Goal: Information Seeking & Learning: Learn about a topic

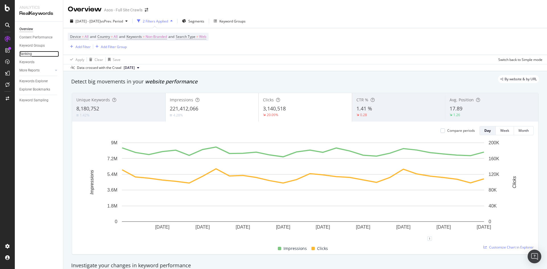
click at [28, 56] on div "Ranking" at bounding box center [25, 54] width 13 height 6
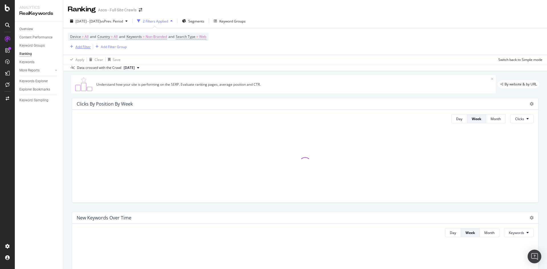
click at [81, 44] on div "Add Filter" at bounding box center [82, 46] width 15 height 5
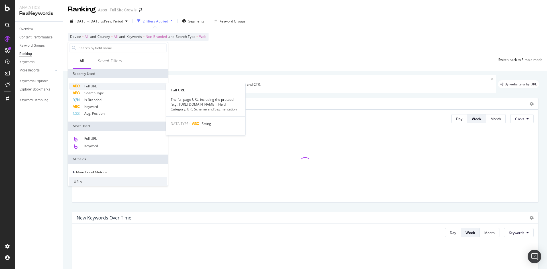
click at [97, 88] on span "Full URL" at bounding box center [90, 86] width 13 height 5
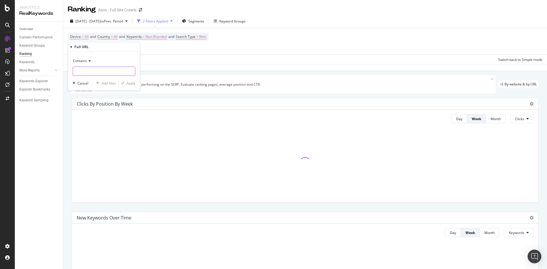
click at [88, 72] on input "text" at bounding box center [104, 71] width 62 height 9
click at [75, 72] on input "cat/" at bounding box center [100, 71] width 54 height 9
type input "/cat/"
click at [135, 85] on div "Contains /cat/ Cancel Add filter Apply" at bounding box center [104, 71] width 72 height 39
drag, startPoint x: 132, startPoint y: 85, endPoint x: 134, endPoint y: 82, distance: 3.6
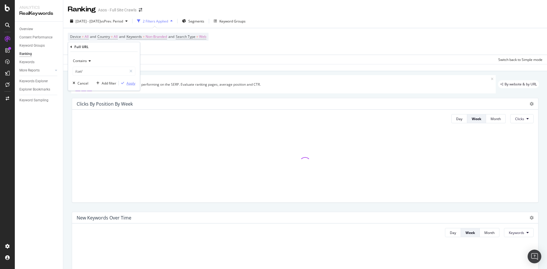
click at [132, 85] on div "Apply" at bounding box center [130, 83] width 9 height 5
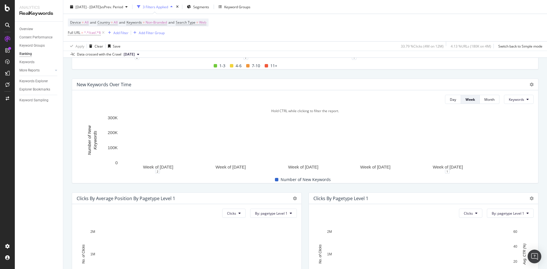
scroll to position [142, 0]
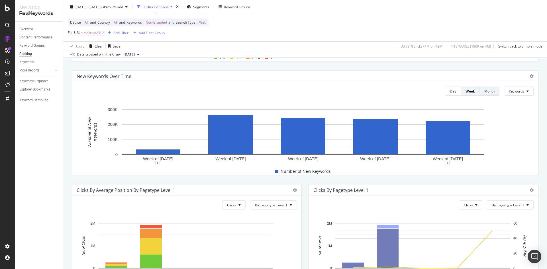
click at [484, 91] on div "Month" at bounding box center [489, 91] width 10 height 5
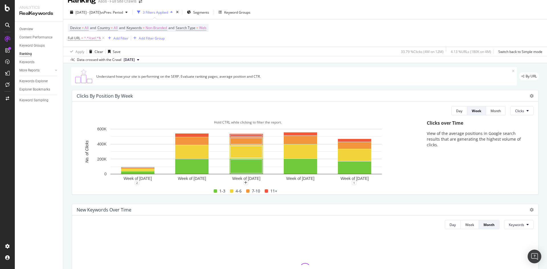
scroll to position [0, 0]
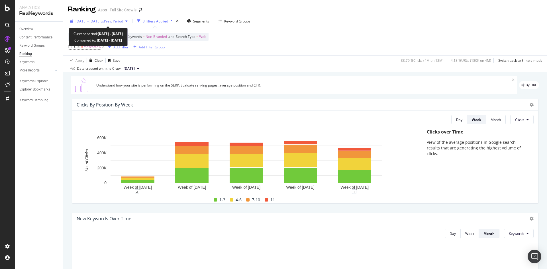
click at [122, 22] on span "vs Prev. Period" at bounding box center [112, 21] width 23 height 5
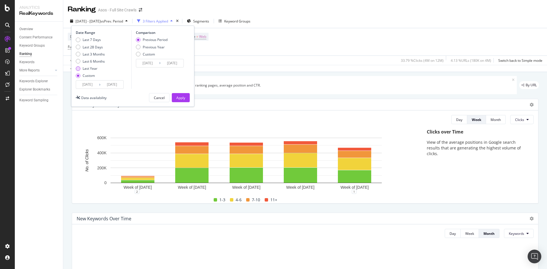
click at [86, 69] on div "Last Year" at bounding box center [90, 68] width 15 height 5
type input "[DATE]"
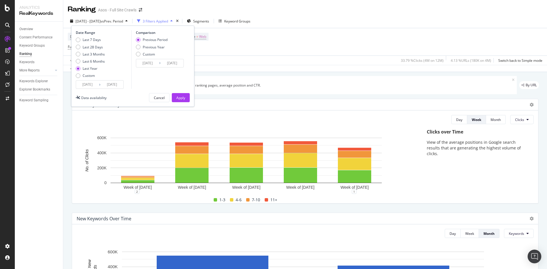
click at [116, 86] on input "[DATE]" at bounding box center [112, 85] width 23 height 8
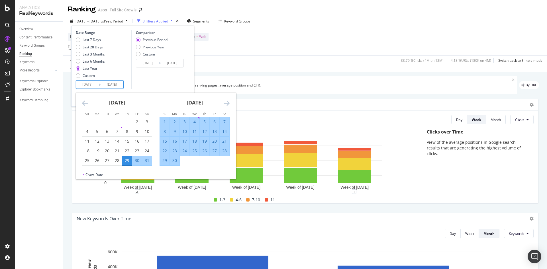
click at [164, 122] on div "1" at bounding box center [165, 122] width 10 height 6
type input "[DATE]"
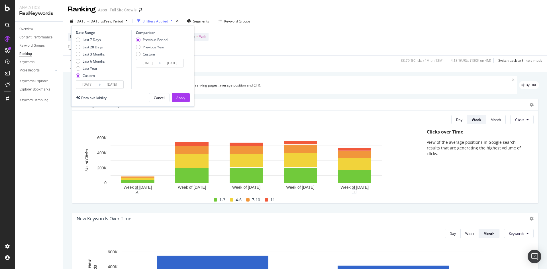
click at [104, 89] on div "[DATE] Navigate forward to interact with the calendar and select a date. Press …" at bounding box center [100, 84] width 48 height 9
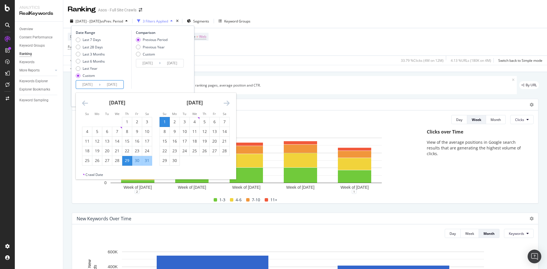
click at [105, 85] on input "[DATE]" at bounding box center [112, 85] width 23 height 8
click at [227, 104] on icon "Move forward to switch to the next month." at bounding box center [227, 103] width 6 height 7
click at [90, 120] on div "1" at bounding box center [87, 122] width 10 height 6
click at [91, 83] on input "[DATE]" at bounding box center [87, 85] width 23 height 8
click at [92, 84] on input "[DATE]" at bounding box center [87, 85] width 23 height 8
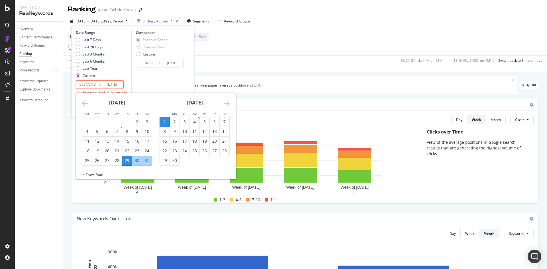
type input "[DATE]"
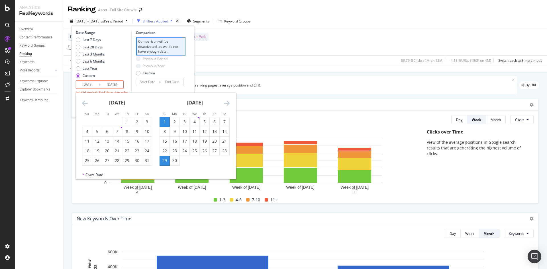
click at [97, 85] on input "[DATE]" at bounding box center [87, 85] width 23 height 8
type input "[DATE]"
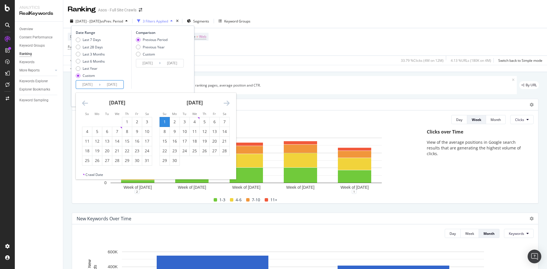
click at [111, 84] on input "[DATE]" at bounding box center [112, 85] width 23 height 8
type input "[DATE]"
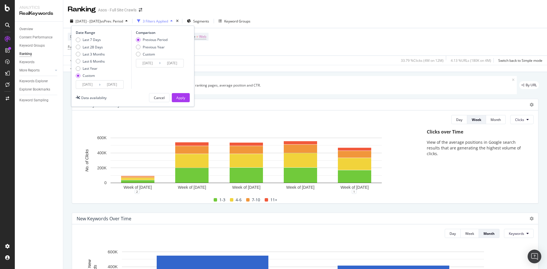
type input "[DATE]"
click at [160, 48] on div "Previous Year" at bounding box center [154, 47] width 22 height 5
type input "[DATE]"
click at [180, 95] on div "Apply" at bounding box center [180, 97] width 9 height 5
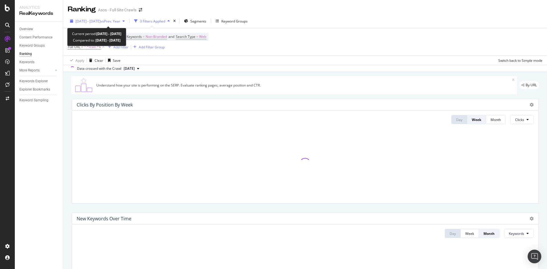
click at [120, 22] on span "vs Prev. Year" at bounding box center [111, 21] width 20 height 5
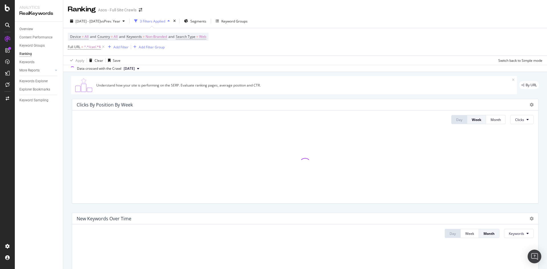
click at [276, 41] on div "Device = All and Country = All and Keywords = Non-Branded and Search Type = Web…" at bounding box center [305, 41] width 475 height 27
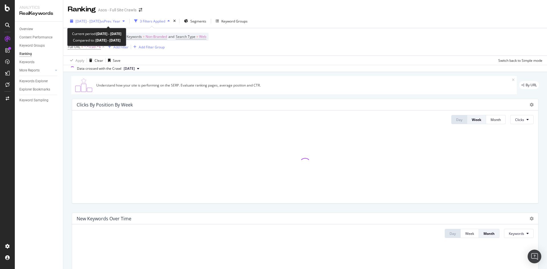
click at [120, 22] on span "vs Prev. Year" at bounding box center [111, 21] width 20 height 5
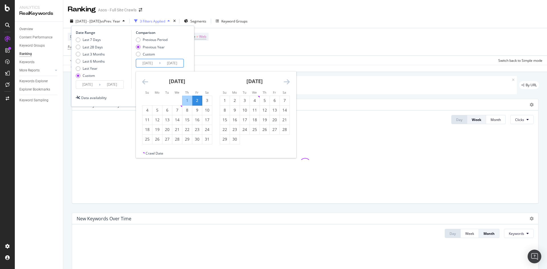
click at [162, 62] on input "[DATE]" at bounding box center [172, 63] width 23 height 8
click at [156, 64] on input "[DATE]" at bounding box center [147, 63] width 23 height 8
type input "[DATE]"
click at [180, 63] on input "[DATE]" at bounding box center [172, 63] width 23 height 8
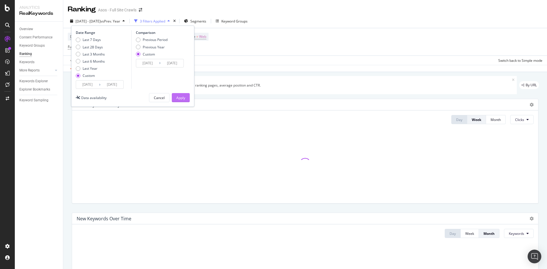
type input "[DATE]"
click at [181, 99] on div "Apply" at bounding box center [180, 97] width 9 height 5
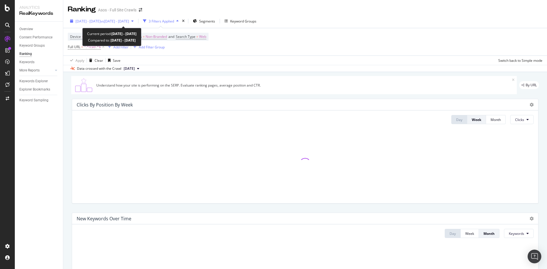
click at [80, 19] on span "[DATE] - [DATE]" at bounding box center [87, 21] width 25 height 5
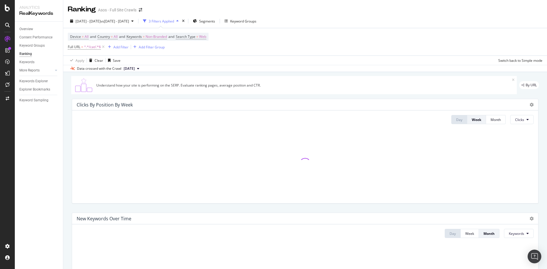
click at [258, 49] on div "Device = All and Country = All and Keywords = Non-Branded and Search Type = Web…" at bounding box center [305, 41] width 475 height 27
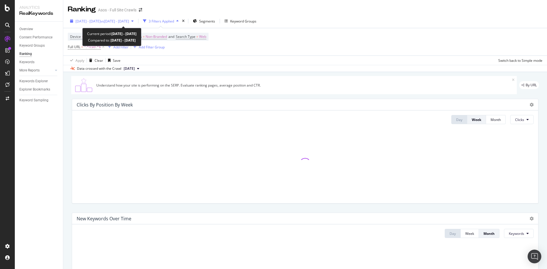
click at [87, 20] on span "[DATE] - [DATE]" at bounding box center [87, 21] width 25 height 5
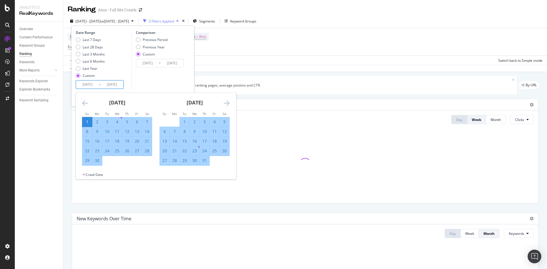
click at [119, 85] on input "[DATE]" at bounding box center [112, 85] width 23 height 8
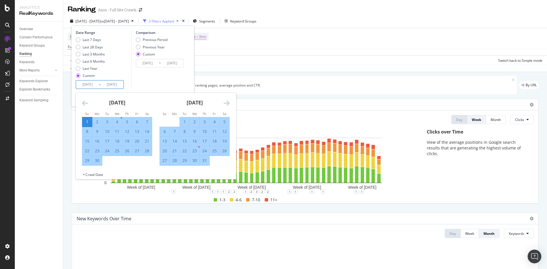
click at [141, 78] on div "Comparison Previous Period Previous Year Custom [DATE] Navigate forward to inte…" at bounding box center [158, 59] width 54 height 59
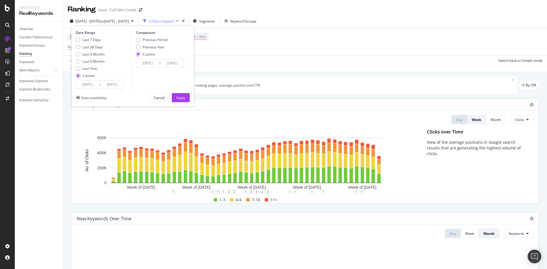
click at [120, 85] on input "[DATE]" at bounding box center [112, 85] width 23 height 8
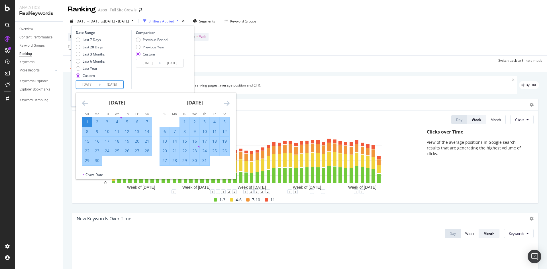
click at [119, 83] on input "[DATE]" at bounding box center [112, 85] width 23 height 8
click at [147, 78] on div "Comparison Previous Period Previous Year Custom [DATE] Navigate forward to inte…" at bounding box center [158, 59] width 54 height 59
click at [119, 87] on input "[DATE]" at bounding box center [112, 85] width 23 height 8
click at [227, 102] on icon "Move forward to switch to the next month." at bounding box center [227, 103] width 6 height 7
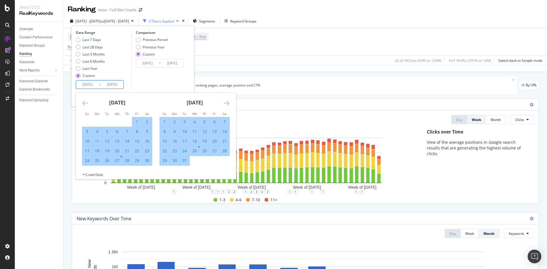
click at [227, 102] on icon "Move forward to switch to the next month." at bounding box center [227, 103] width 6 height 7
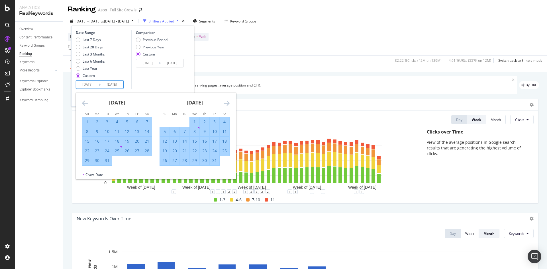
click at [227, 102] on icon "Move forward to switch to the next month." at bounding box center [227, 103] width 6 height 7
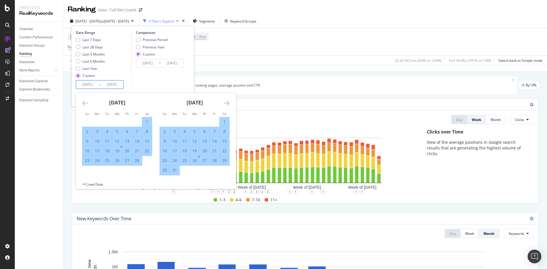
click at [227, 102] on icon "Move forward to switch to the next month." at bounding box center [227, 103] width 6 height 7
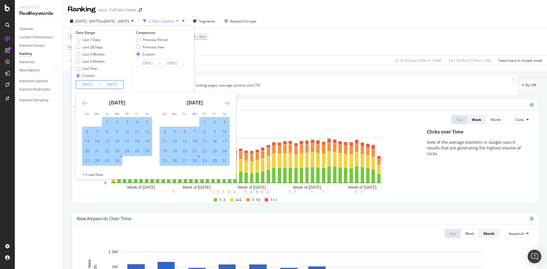
click at [227, 102] on icon "Move forward to switch to the next month." at bounding box center [227, 103] width 6 height 7
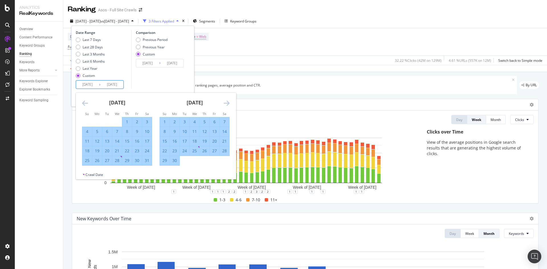
click at [227, 102] on icon "Move forward to switch to the next month." at bounding box center [227, 103] width 6 height 7
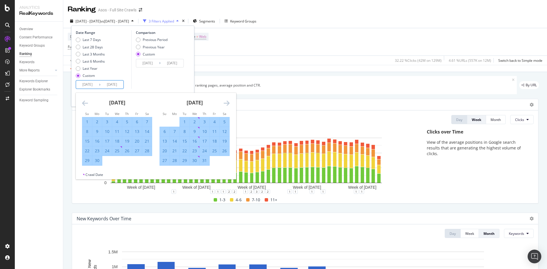
click at [227, 102] on icon "Move forward to switch to the next month." at bounding box center [227, 103] width 6 height 7
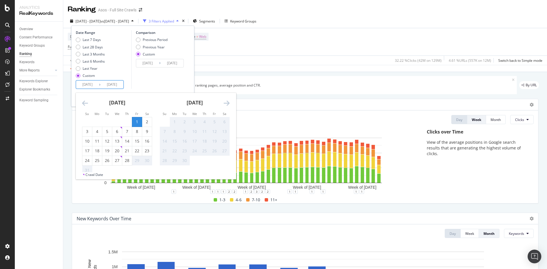
click at [227, 102] on icon "Move forward to switch to the next month." at bounding box center [227, 103] width 6 height 7
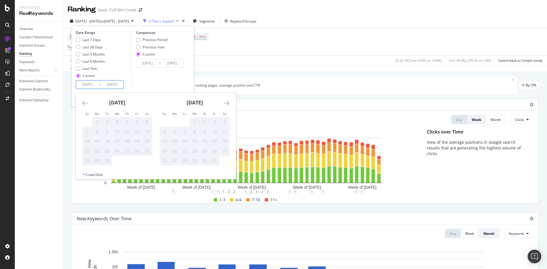
click at [85, 104] on icon "Move backward to switch to the previous month." at bounding box center [85, 103] width 6 height 7
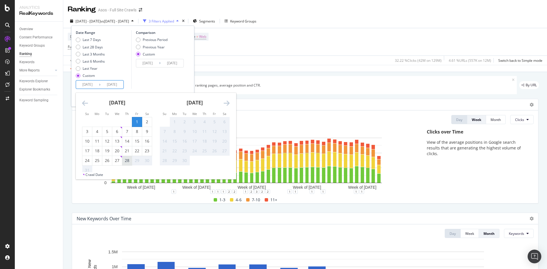
click at [127, 159] on div "28" at bounding box center [127, 161] width 10 height 6
type input "[DATE]"
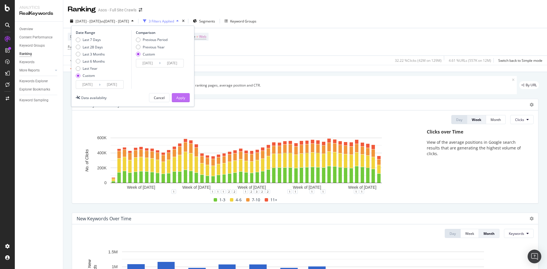
click at [177, 98] on div "Apply" at bounding box center [180, 97] width 9 height 5
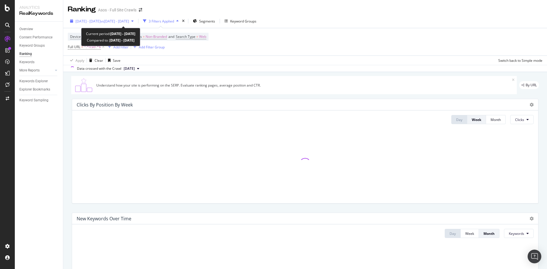
click at [128, 22] on span "vs [DATE] - [DATE]" at bounding box center [115, 21] width 28 height 5
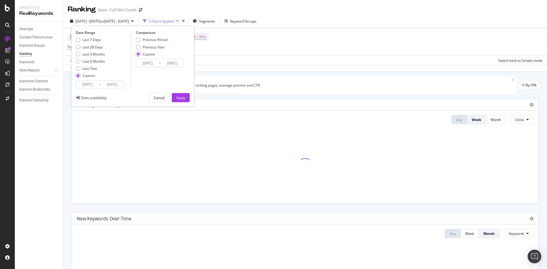
click at [249, 43] on div "Device = All and Country = All and Keywords = Non-Branded and Search Type = Web…" at bounding box center [305, 41] width 475 height 27
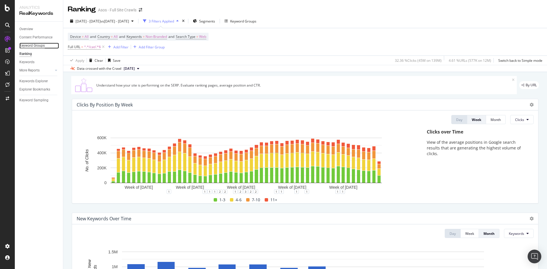
drag, startPoint x: 29, startPoint y: 36, endPoint x: 23, endPoint y: 45, distance: 10.4
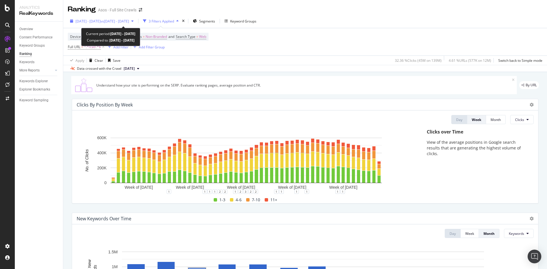
click at [101, 21] on span "[DATE] - [DATE]" at bounding box center [87, 21] width 25 height 5
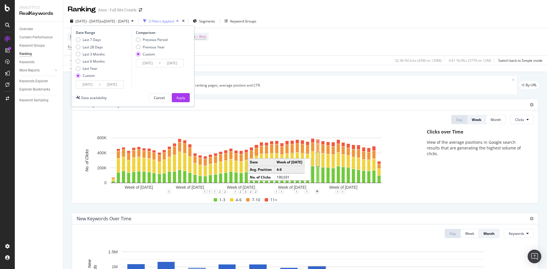
scroll to position [142, 0]
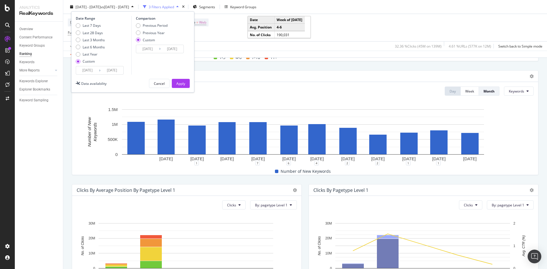
click at [327, 79] on div "New Keywords Over Time" at bounding box center [300, 76] width 447 height 6
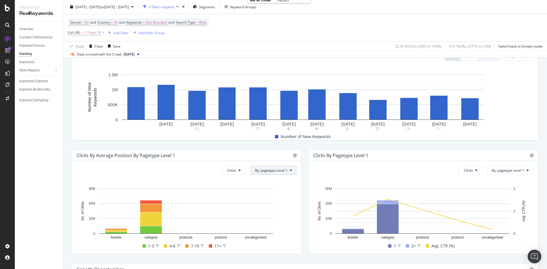
scroll to position [228, 0]
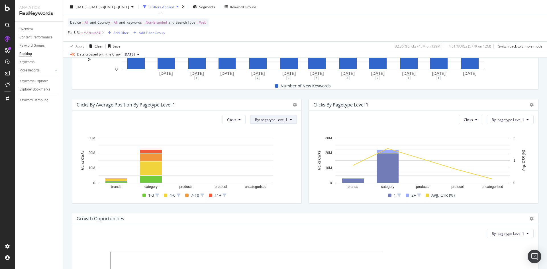
click at [287, 118] on button "By: pagetype Level 1" at bounding box center [273, 119] width 47 height 9
click at [320, 98] on div "Clicks by pagetype Level 1 Clicks By: pagetype Level 1 Hold CTRL while clicking…" at bounding box center [423, 151] width 237 height 114
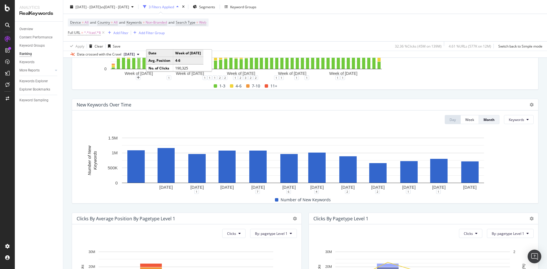
scroll to position [0, 0]
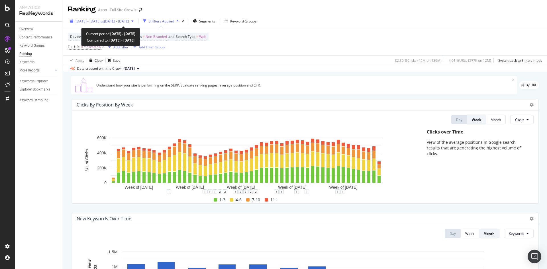
click at [129, 23] on span "vs [DATE] - [DATE]" at bounding box center [115, 21] width 28 height 5
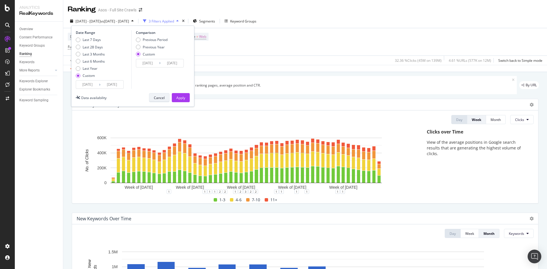
click at [161, 101] on div "Cancel" at bounding box center [159, 98] width 11 height 8
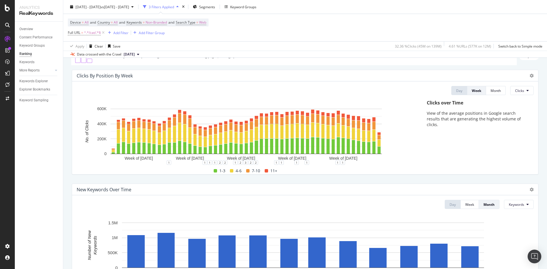
scroll to position [28, 0]
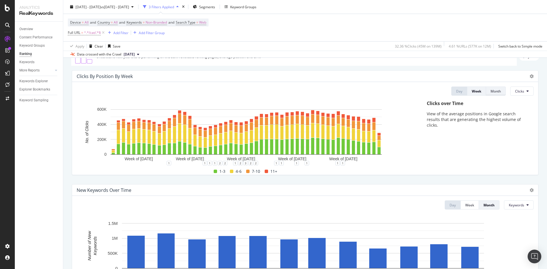
click at [495, 90] on div "Month" at bounding box center [495, 91] width 10 height 5
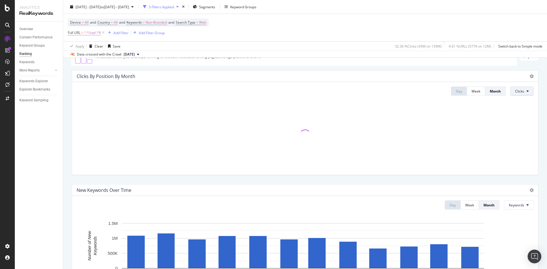
click at [519, 89] on span "Clicks" at bounding box center [519, 91] width 9 height 5
click at [492, 80] on div "Clicks By Position By Month" at bounding box center [305, 76] width 466 height 11
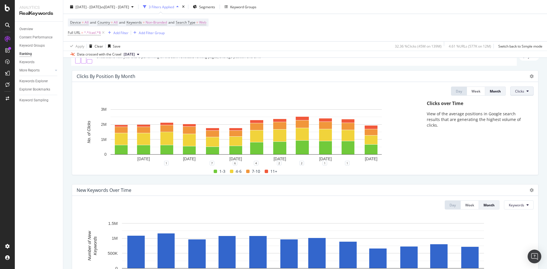
click at [515, 92] on span "Clicks" at bounding box center [519, 91] width 9 height 5
click at [520, 99] on div "Rankings" at bounding box center [521, 102] width 30 height 8
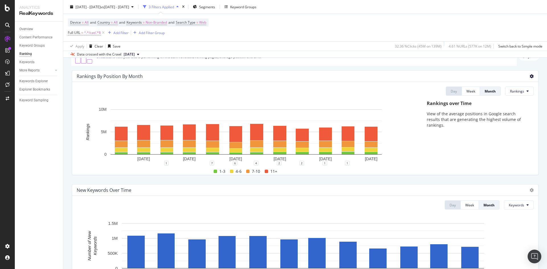
click at [529, 75] on icon at bounding box center [531, 76] width 4 height 4
click at [503, 90] on span "Export as CSV" at bounding box center [505, 92] width 32 height 5
click at [514, 91] on span "Rankings" at bounding box center [517, 91] width 14 height 5
click at [514, 112] on span "Clicks" at bounding box center [516, 113] width 21 height 5
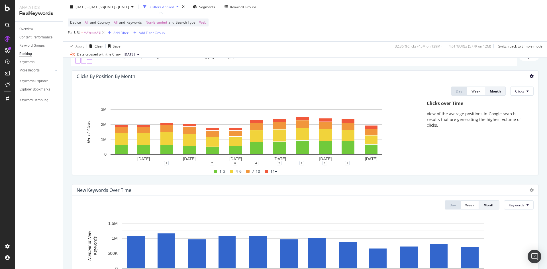
click at [529, 78] on icon at bounding box center [531, 76] width 4 height 4
click at [505, 93] on span "Export as CSV" at bounding box center [505, 92] width 32 height 5
click at [529, 77] on icon at bounding box center [531, 76] width 4 height 4
click at [442, 132] on div "Clicks over Time View of the average positions in Google search results that ar…" at bounding box center [477, 137] width 113 height 74
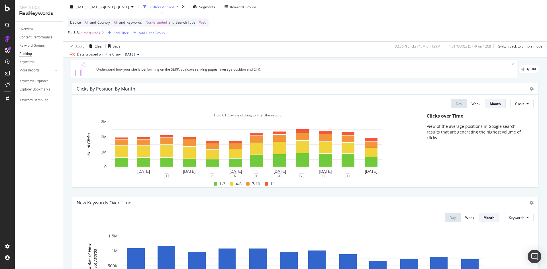
scroll to position [0, 0]
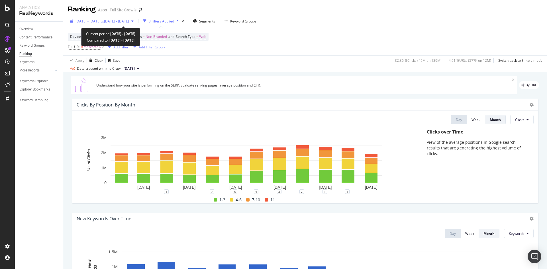
click at [97, 20] on span "[DATE] - [DATE]" at bounding box center [87, 21] width 25 height 5
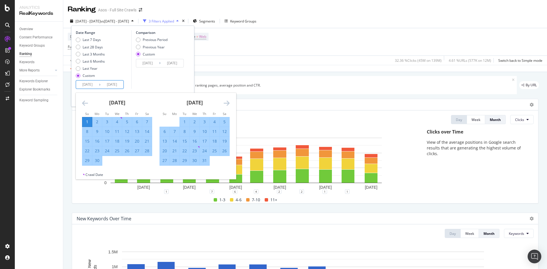
click at [89, 87] on input "[DATE]" at bounding box center [87, 85] width 23 height 8
click at [85, 85] on input "[DATE]" at bounding box center [87, 85] width 23 height 8
type input "[DATE]"
click at [109, 83] on input "[DATE]" at bounding box center [112, 85] width 23 height 8
click at [110, 84] on input "[DATE]" at bounding box center [112, 85] width 23 height 8
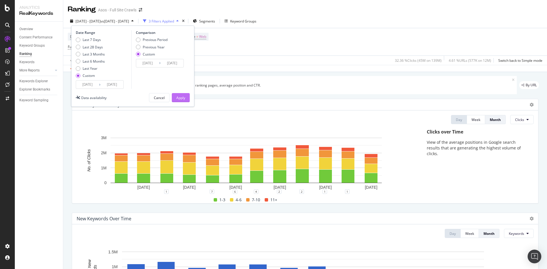
type input "[DATE]"
click at [186, 97] on button "Apply" at bounding box center [181, 97] width 18 height 9
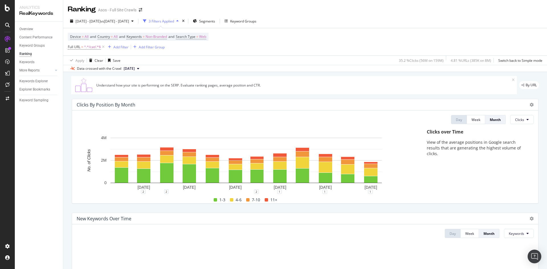
click at [530, 103] on div "Clicks By Position By Month" at bounding box center [305, 104] width 466 height 11
click at [529, 104] on icon at bounding box center [531, 105] width 4 height 4
click at [493, 120] on span "Export as CSV" at bounding box center [505, 120] width 32 height 5
click at [515, 117] on span "Clicks" at bounding box center [519, 119] width 9 height 5
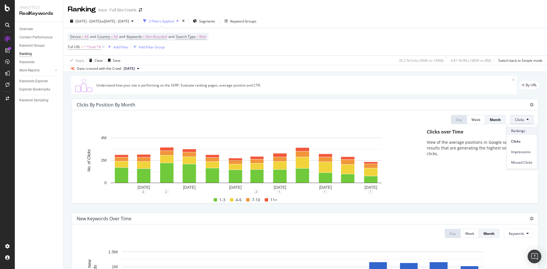
click at [521, 131] on span "Rankings" at bounding box center [521, 130] width 21 height 5
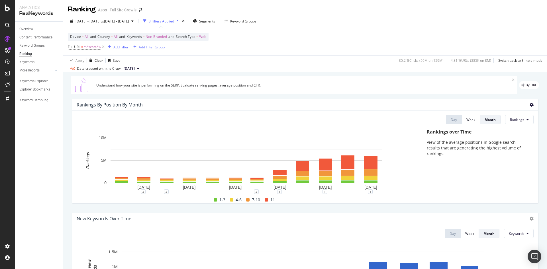
click at [529, 104] on icon at bounding box center [531, 105] width 4 height 4
click at [512, 122] on span "Export as CSV" at bounding box center [505, 120] width 32 height 5
click at [40, 89] on div "Explorer Bookmarks" at bounding box center [34, 90] width 31 height 6
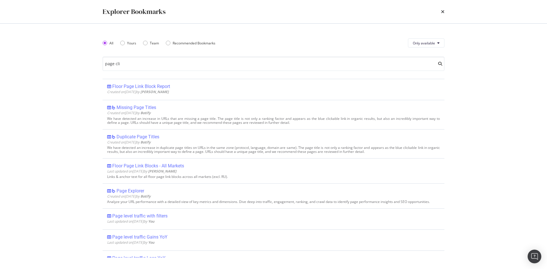
drag, startPoint x: 134, startPoint y: 64, endPoint x: 75, endPoint y: 63, distance: 59.0
click at [76, 63] on div "Explorer Bookmarks All Yours Team Recommended Bookmarks Only available page cli…" at bounding box center [273, 134] width 547 height 269
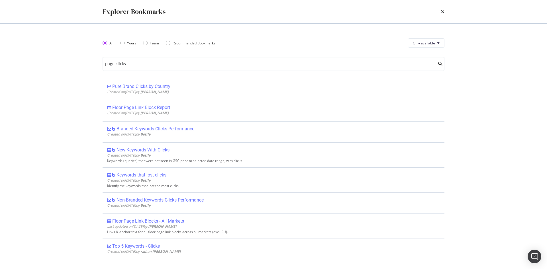
drag, startPoint x: 140, startPoint y: 62, endPoint x: 67, endPoint y: 62, distance: 72.9
click at [67, 62] on div "Explorer Bookmarks All Yours Team Recommended Bookmarks Only available page cli…" at bounding box center [273, 134] width 547 height 269
drag, startPoint x: 110, startPoint y: 63, endPoint x: 83, endPoint y: 62, distance: 26.8
click at [83, 62] on div "Explorer Bookmarks All Yours Team Recommended Bookmarks Only available page cli…" at bounding box center [273, 134] width 547 height 269
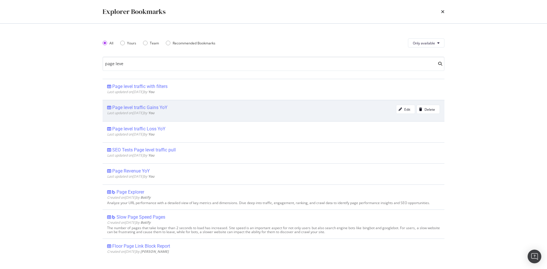
type input "page leve"
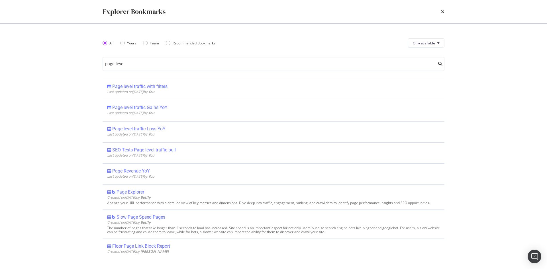
drag, startPoint x: 159, startPoint y: 106, endPoint x: 81, endPoint y: 110, distance: 78.1
click at [81, 110] on div "Explorer Bookmarks All Yours Team Recommended Bookmarks Only available page lev…" at bounding box center [273, 134] width 547 height 269
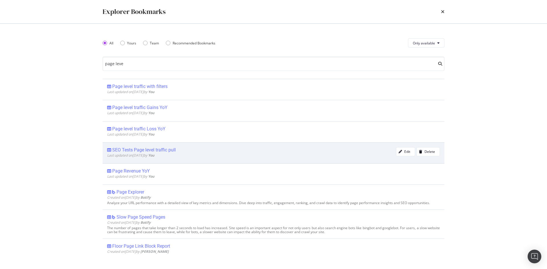
click at [165, 151] on div "SEO Tests Page level traffic pull" at bounding box center [144, 150] width 64 height 6
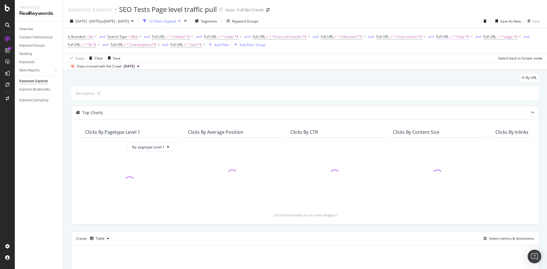
click at [457, 36] on span "^.*/cat/.*$" at bounding box center [460, 37] width 17 height 8
click at [421, 51] on div "Is Branded = No and Search Type = Web and Full URL ≠ ^.*/refine/.*$ and Full UR…" at bounding box center [305, 40] width 475 height 25
click at [174, 37] on span "^.*/refine/.*$" at bounding box center [178, 37] width 21 height 8
click at [300, 64] on div "Data crossed with the Crawl [DATE]" at bounding box center [305, 66] width 484 height 7
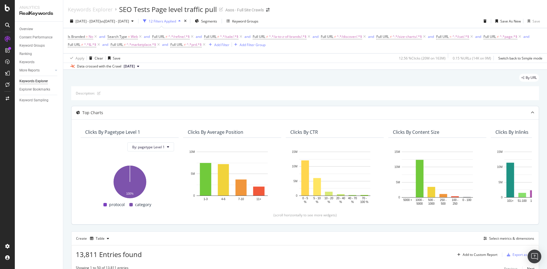
click at [531, 111] on icon at bounding box center [532, 112] width 3 height 3
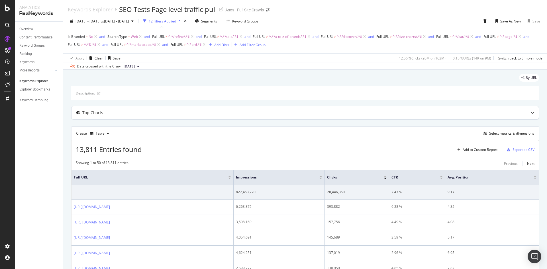
click at [531, 111] on icon at bounding box center [532, 112] width 3 height 3
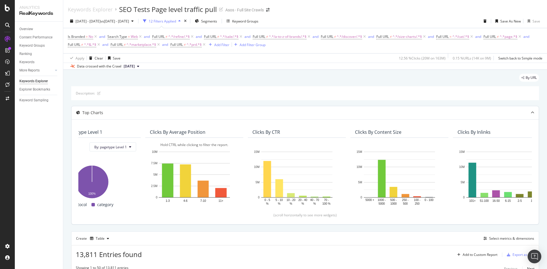
scroll to position [0, 52]
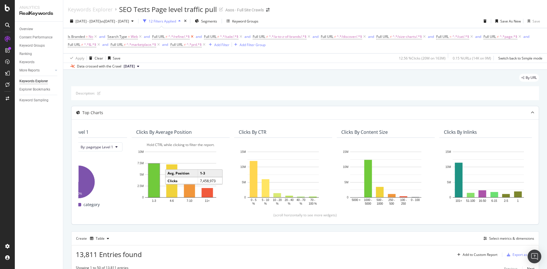
click at [193, 36] on icon at bounding box center [192, 37] width 5 height 6
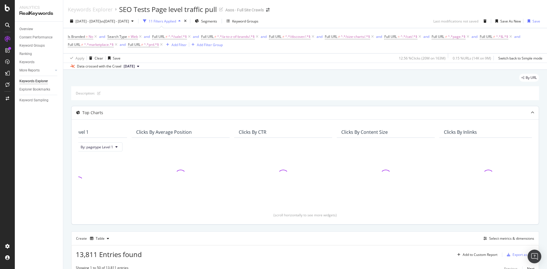
scroll to position [0, 27]
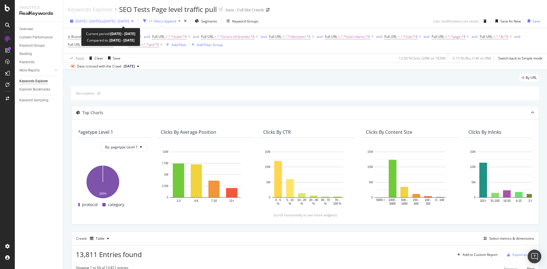
click at [129, 20] on span "vs [DATE] - [DATE]" at bounding box center [115, 21] width 28 height 5
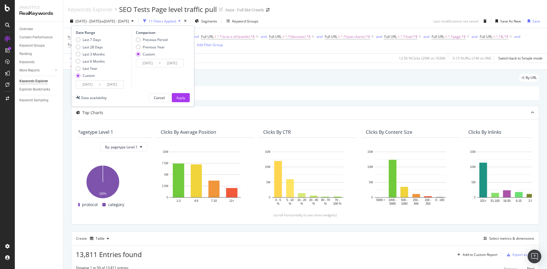
click at [240, 79] on div "By URL" at bounding box center [305, 80] width 468 height 13
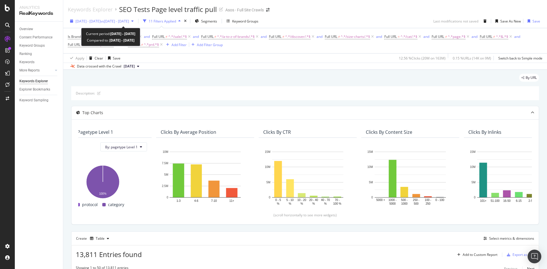
click at [87, 23] on span "[DATE] - [DATE]" at bounding box center [87, 21] width 25 height 5
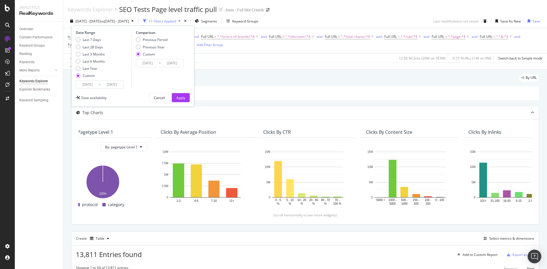
click at [93, 85] on input "[DATE]" at bounding box center [87, 85] width 23 height 8
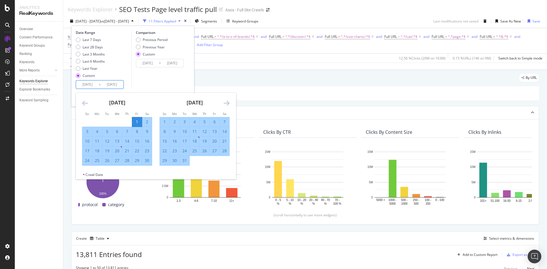
click at [87, 84] on input "[DATE]" at bounding box center [87, 85] width 23 height 8
click at [86, 83] on input "[DATE]" at bounding box center [87, 85] width 23 height 8
type input "[DATE]"
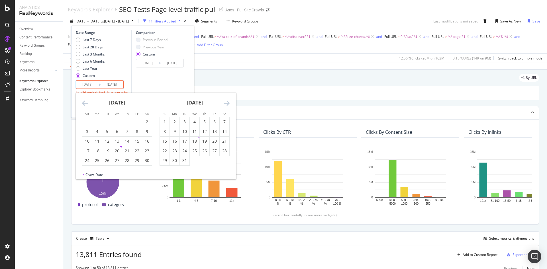
click at [110, 84] on input "[DATE]" at bounding box center [112, 85] width 23 height 8
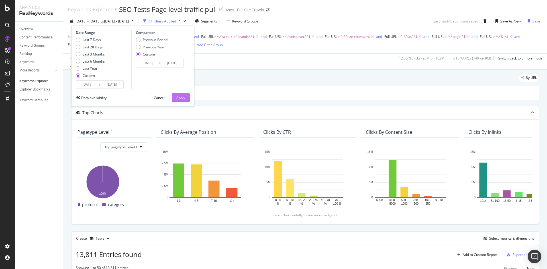
type input "[DATE]"
click at [185, 97] on div "Apply" at bounding box center [180, 97] width 9 height 5
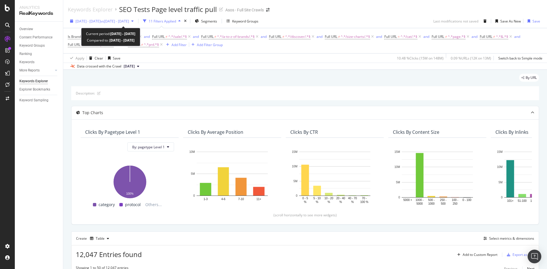
click at [104, 18] on div "[DATE] - [DATE] vs [DATE] - [DATE]" at bounding box center [102, 21] width 68 height 9
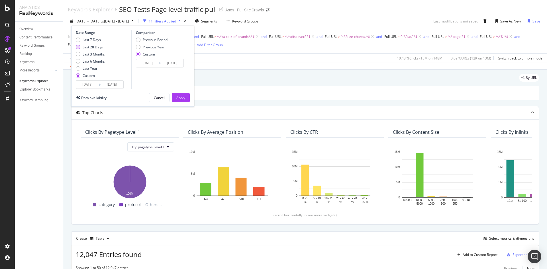
click at [83, 48] on div "Last 28 Days" at bounding box center [93, 47] width 20 height 5
type input "[DATE]"
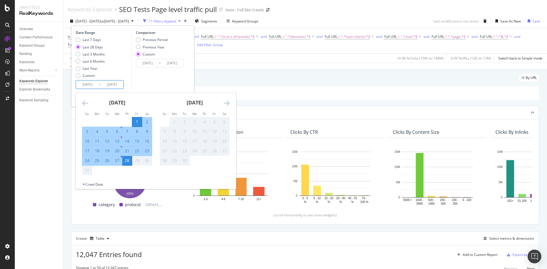
click at [101, 81] on input "[DATE]" at bounding box center [112, 85] width 23 height 8
click at [153, 81] on div "Comparison Previous Period Previous Year Custom [DATE] Navigate forward to inte…" at bounding box center [158, 59] width 54 height 59
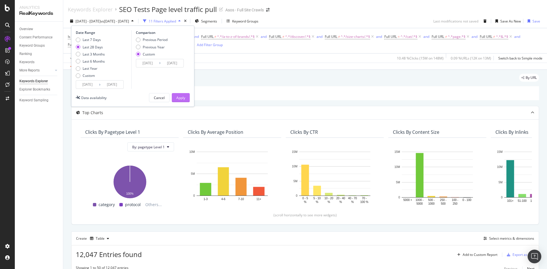
click at [183, 99] on div "Apply" at bounding box center [180, 97] width 9 height 5
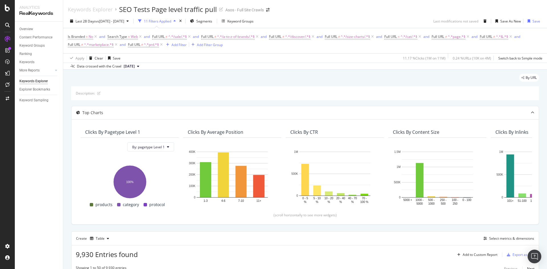
click at [99, 16] on div "Last 28 Days vs [DATE] - [DATE] 11 Filters Applied Segments Keyword Groups Last…" at bounding box center [305, 42] width 484 height 56
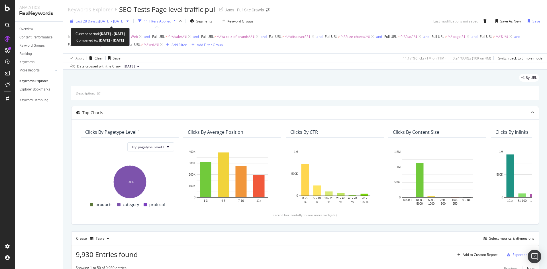
click at [98, 21] on span "vs [DATE] - [DATE]" at bounding box center [110, 21] width 28 height 5
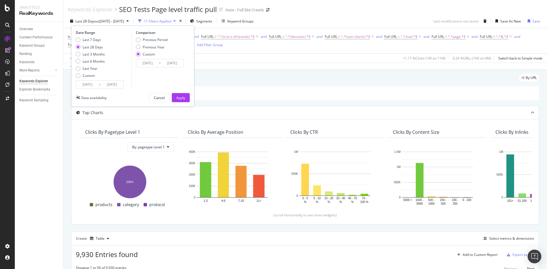
click at [87, 83] on input "[DATE]" at bounding box center [87, 85] width 23 height 8
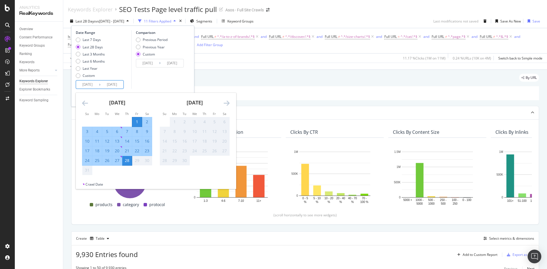
click at [86, 83] on input "[DATE]" at bounding box center [87, 85] width 23 height 8
type input "[DATE]"
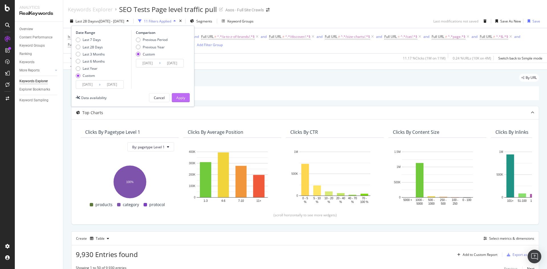
type input "[DATE]"
click at [181, 97] on div "Apply" at bounding box center [180, 97] width 9 height 5
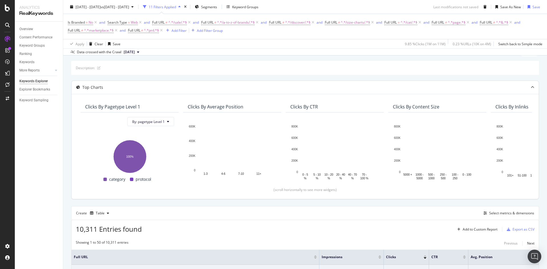
scroll to position [11, 0]
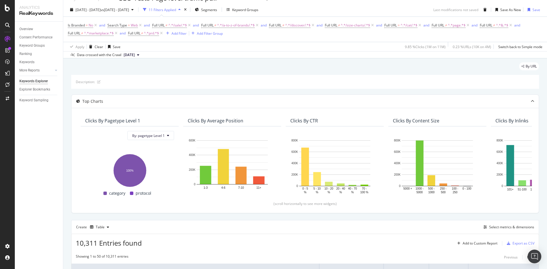
click at [176, 7] on div "11 Filters Applied" at bounding box center [162, 9] width 27 height 5
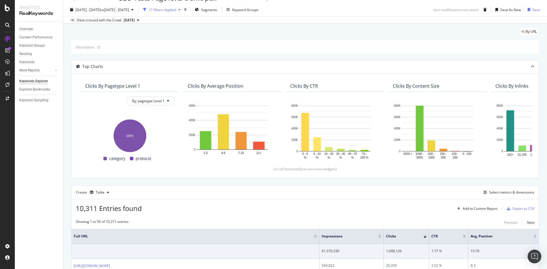
click at [176, 7] on div "11 Filters Applied" at bounding box center [162, 9] width 27 height 5
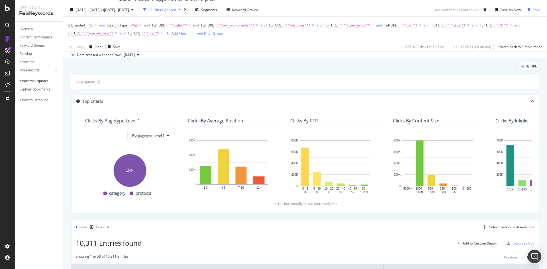
scroll to position [40, 0]
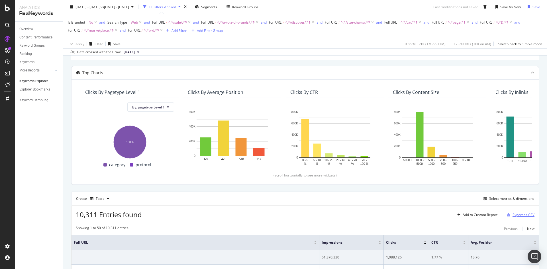
click at [520, 215] on div "Export as CSV" at bounding box center [523, 214] width 22 height 5
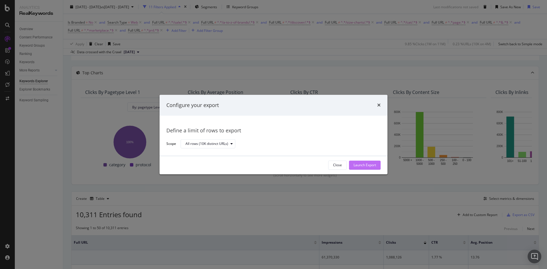
click at [359, 168] on div "Launch Export" at bounding box center [364, 165] width 23 height 9
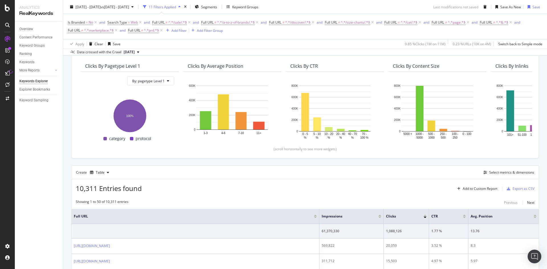
scroll to position [68, 0]
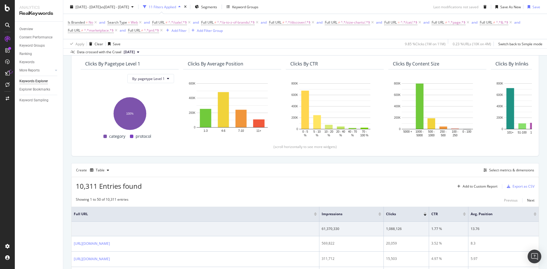
click at [397, 181] on div "10,311 Entries found Add to Custom Report Export as CSV" at bounding box center [304, 184] width 467 height 14
click at [513, 185] on div "Export as CSV" at bounding box center [523, 186] width 22 height 5
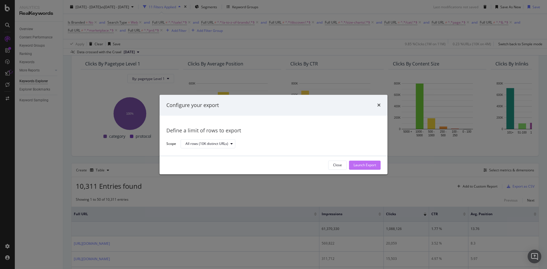
click at [360, 163] on div "Launch Export" at bounding box center [364, 165] width 23 height 5
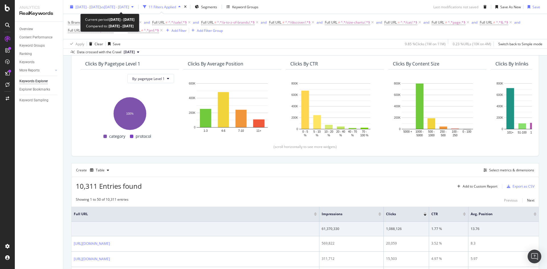
click at [121, 11] on div "[DATE] - [DATE] vs [DATE] - [DATE]" at bounding box center [102, 7] width 68 height 9
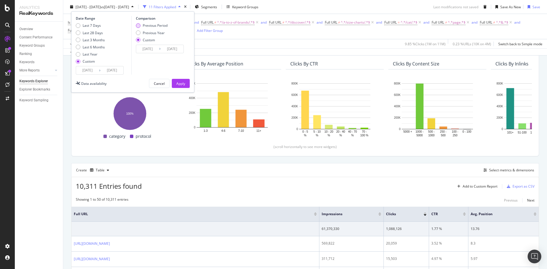
click at [137, 27] on div "Previous Period" at bounding box center [138, 25] width 5 height 5
type input "[DATE]"
drag, startPoint x: 139, startPoint y: 31, endPoint x: 149, endPoint y: 55, distance: 25.6
click at [139, 32] on div "Previous Year" at bounding box center [138, 32] width 5 height 5
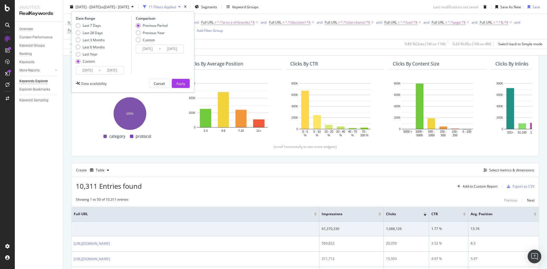
type input "[DATE]"
click at [178, 85] on div "Apply" at bounding box center [180, 83] width 9 height 5
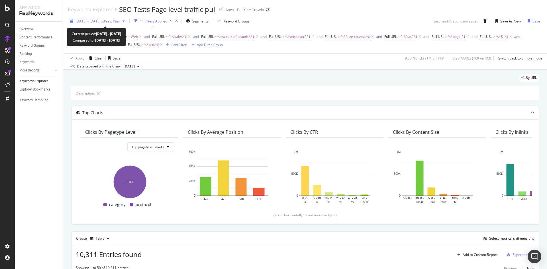
click at [101, 23] on span "[DATE] - [DATE]" at bounding box center [87, 21] width 25 height 5
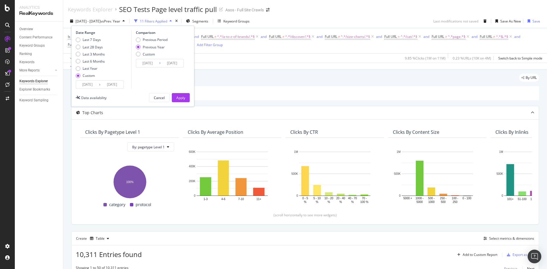
drag, startPoint x: 162, startPoint y: 98, endPoint x: 91, endPoint y: 84, distance: 72.5
click at [93, 85] on div "Date Range Last 7 Days Last 28 Days Last 3 Months Last 6 Months Last Year Custo…" at bounding box center [132, 66] width 123 height 81
click at [136, 56] on div "Custom" at bounding box center [152, 54] width 32 height 5
click at [160, 94] on div "Date Range Last 7 Days Last 28 Days Last 3 Months Last 6 Months Last Year Custo…" at bounding box center [132, 66] width 123 height 81
click at [160, 94] on div "Cancel" at bounding box center [159, 98] width 11 height 8
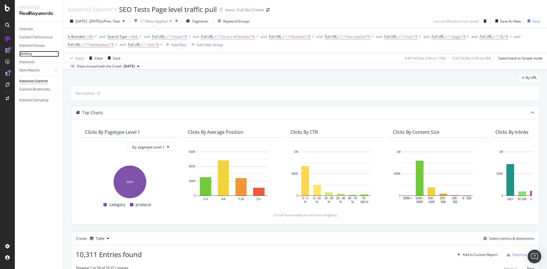
click at [28, 55] on div "Ranking" at bounding box center [25, 54] width 13 height 6
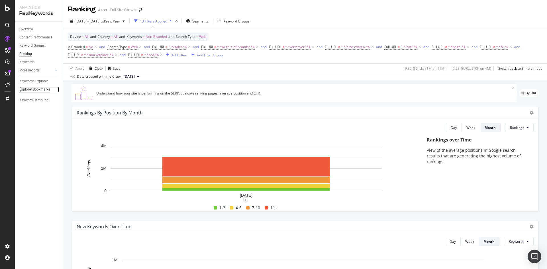
click at [42, 89] on div "Explorer Bookmarks" at bounding box center [34, 90] width 31 height 6
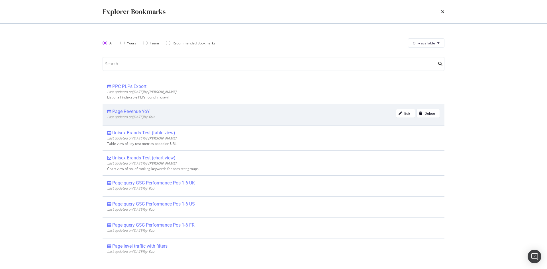
click at [141, 113] on div "Page Revenue YoY" at bounding box center [131, 112] width 38 height 6
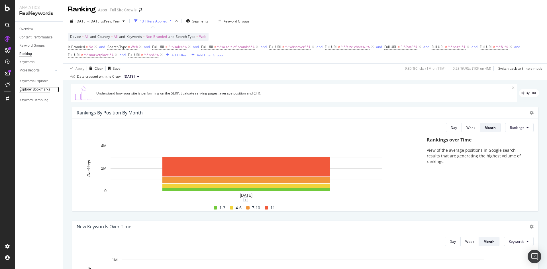
click at [38, 90] on div "Explorer Bookmarks" at bounding box center [34, 90] width 31 height 6
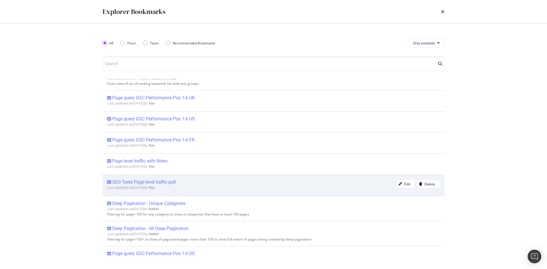
scroll to position [85, 0]
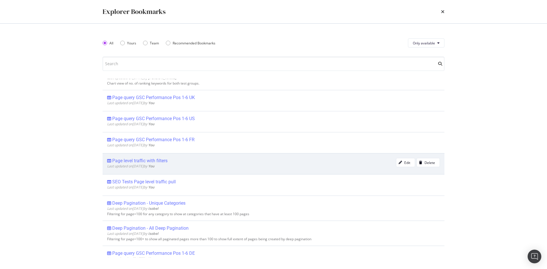
click at [161, 161] on div "Page level traffic with filters" at bounding box center [139, 161] width 55 height 6
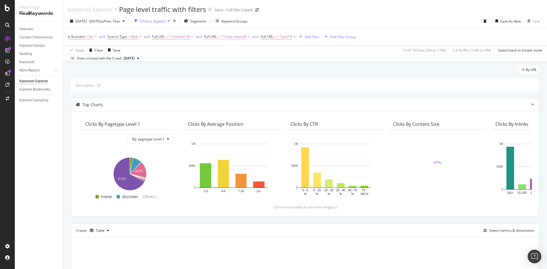
click at [238, 36] on span "^.*/size-charts/$" at bounding box center [233, 37] width 26 height 8
click at [288, 52] on div "Apply Clear Save 14.97 % Clicks ( 2M on 11M ) 2.8 % URLs ( 124K on 4M ) Switch …" at bounding box center [305, 49] width 484 height 9
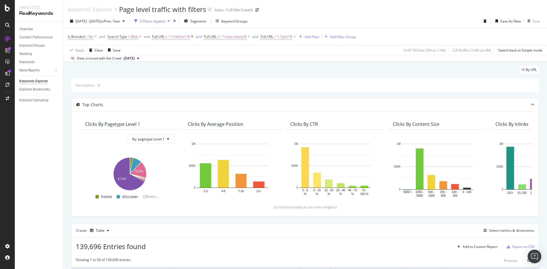
click at [192, 38] on icon at bounding box center [192, 37] width 5 height 6
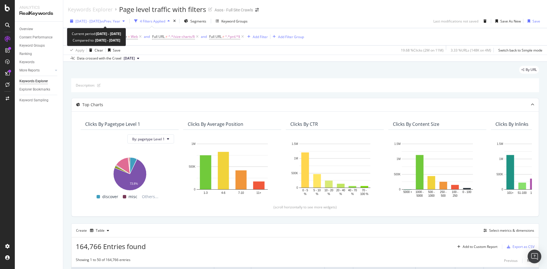
click at [101, 21] on span "[DATE] - [DATE]" at bounding box center [87, 21] width 25 height 5
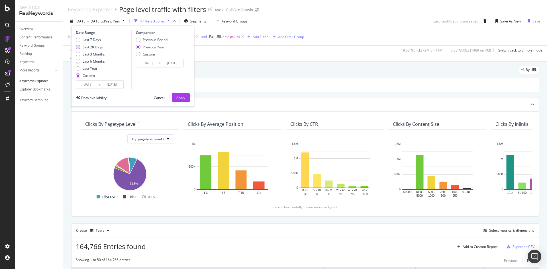
click at [86, 48] on div "Last 28 Days" at bounding box center [93, 47] width 20 height 5
type input "[DATE]"
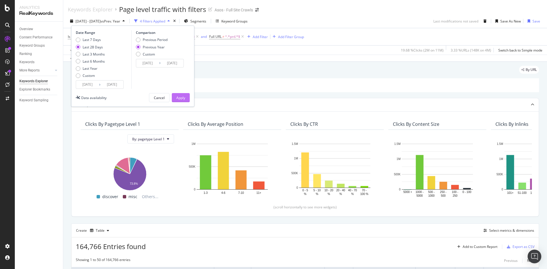
click at [175, 99] on button "Apply" at bounding box center [181, 97] width 18 height 9
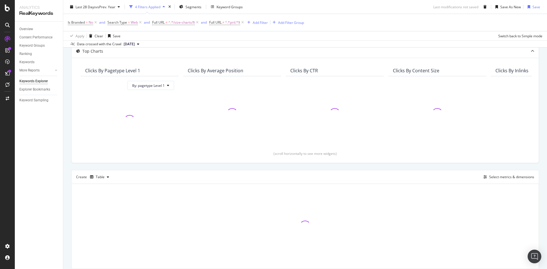
scroll to position [17, 0]
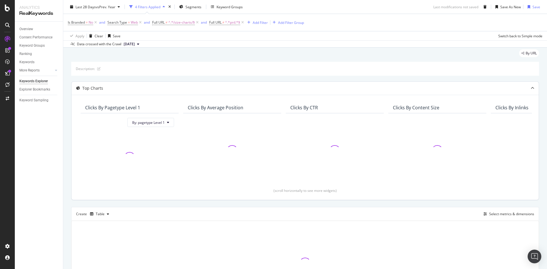
click at [140, 117] on div "By: pagetype Level 1" at bounding box center [130, 150] width 98 height 75
click at [142, 122] on span "By: pagetype Level 1" at bounding box center [148, 122] width 32 height 5
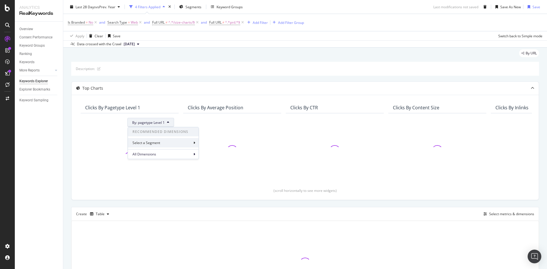
click at [179, 140] on div "Select a Segment" at bounding box center [163, 142] width 71 height 9
click at [160, 124] on span "By: pagetype Level 1" at bounding box center [148, 122] width 32 height 5
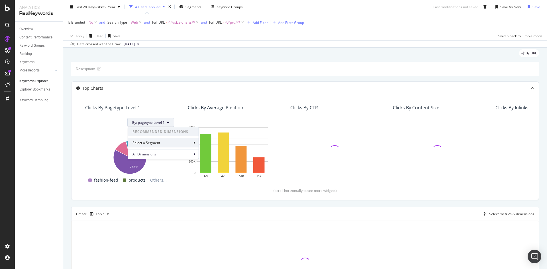
click at [173, 139] on div "Select a Segment" at bounding box center [163, 142] width 71 height 9
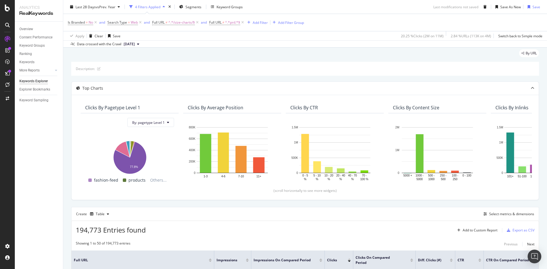
click at [221, 63] on div "Description:" at bounding box center [305, 69] width 468 height 14
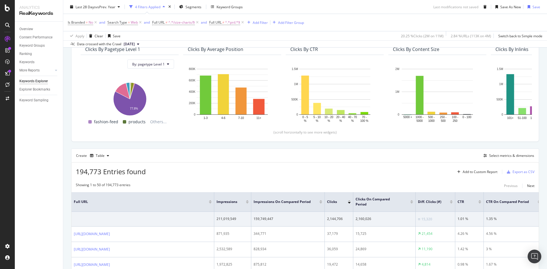
scroll to position [102, 0]
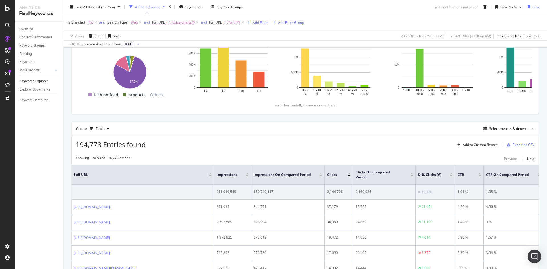
click at [169, 24] on span "^.*/size-charts/$" at bounding box center [181, 23] width 26 height 8
click at [183, 34] on span "Doesn't end with" at bounding box center [171, 35] width 26 height 5
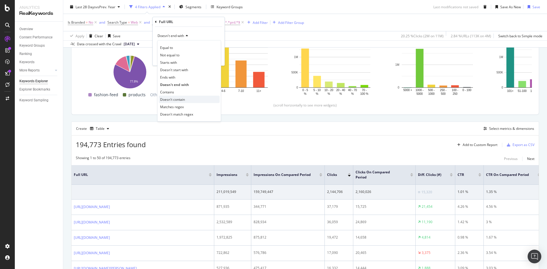
click at [194, 100] on div "Doesn't contain" at bounding box center [189, 99] width 61 height 7
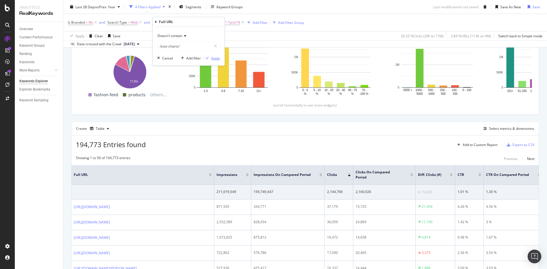
click at [215, 59] on div "Apply" at bounding box center [215, 58] width 9 height 5
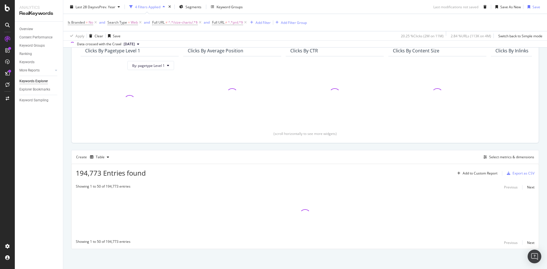
scroll to position [73, 0]
click at [229, 24] on span "^.*prd.*$" at bounding box center [235, 23] width 15 height 8
click at [317, 38] on div "Apply Clear Save 20.25 % Clicks ( 2M on 11M ) 2.84 % URLs ( 113K on 4M ) Switch…" at bounding box center [305, 35] width 484 height 9
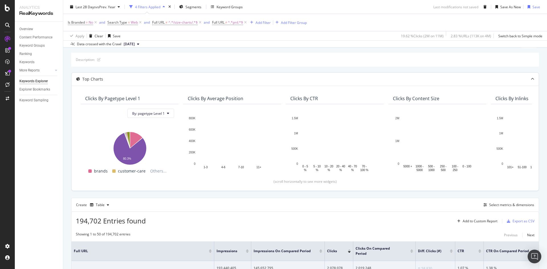
scroll to position [0, 0]
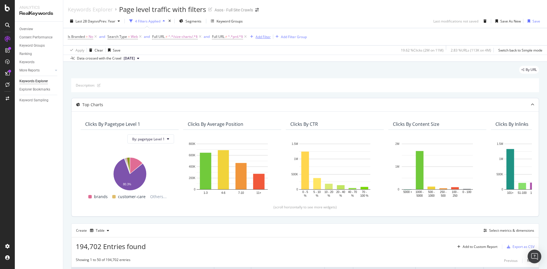
click at [260, 37] on div "Add Filter" at bounding box center [262, 36] width 15 height 5
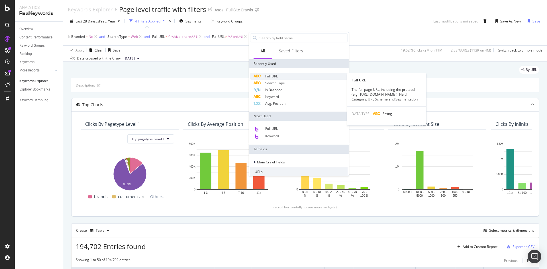
click at [278, 75] on span "Full URL" at bounding box center [271, 76] width 13 height 5
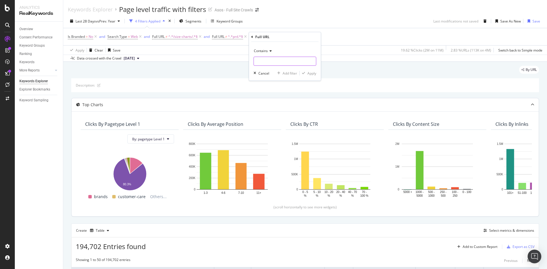
click at [272, 62] on input "text" at bounding box center [285, 61] width 62 height 9
type input "/cat/"
click at [309, 75] on div "Apply" at bounding box center [311, 73] width 9 height 5
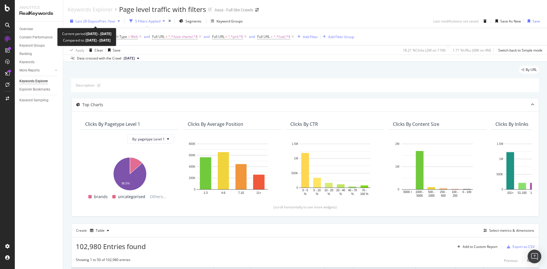
click at [114, 23] on span "vs Prev. Year" at bounding box center [106, 21] width 20 height 5
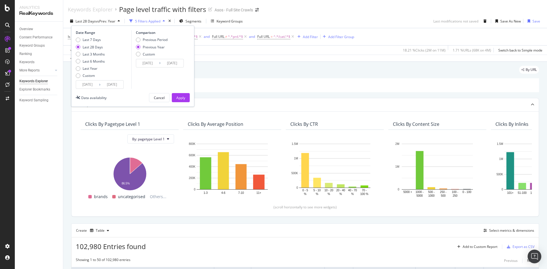
click at [212, 54] on div "Apply Clear Save 18.21 % Clicks ( 2M on 11M ) 1.71 % URLs ( 68K on 4M ) Switch …" at bounding box center [305, 49] width 484 height 9
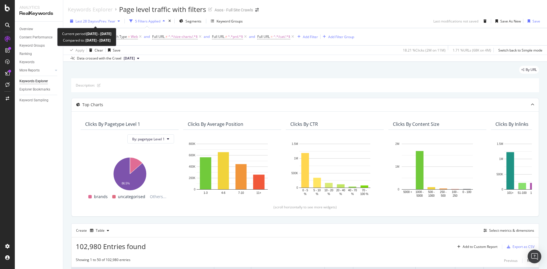
click at [94, 17] on button "Last 28 Days vs Prev. Year" at bounding box center [95, 21] width 54 height 9
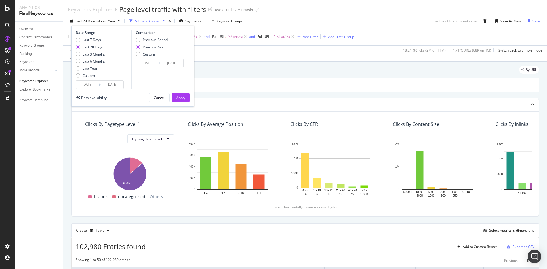
click at [90, 85] on input "[DATE]" at bounding box center [87, 85] width 23 height 8
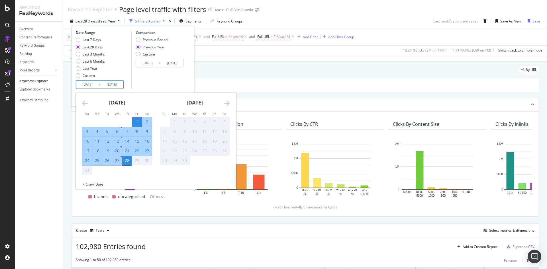
click at [87, 85] on input "[DATE]" at bounding box center [87, 85] width 23 height 8
type input "[DATE]"
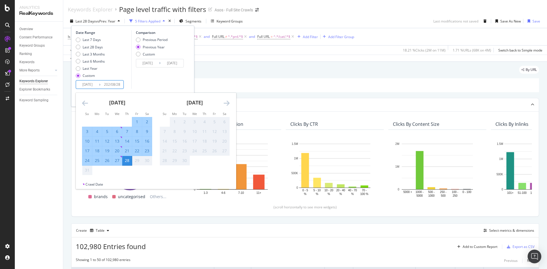
type input "[DATE]"
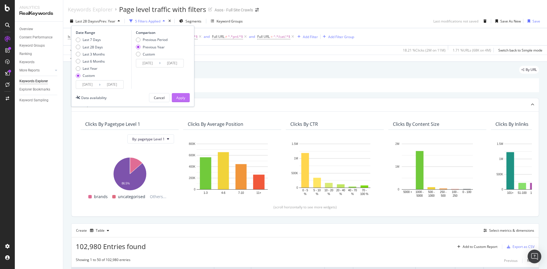
type input "[DATE]"
click at [178, 95] on div "Apply" at bounding box center [180, 97] width 9 height 9
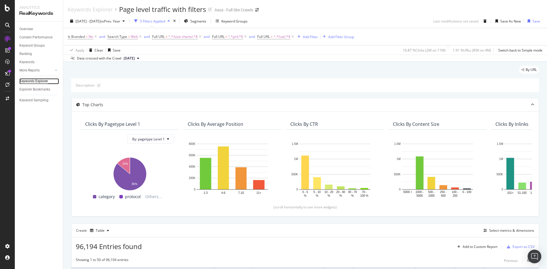
click at [35, 80] on div "Keywords Explorer" at bounding box center [33, 81] width 28 height 6
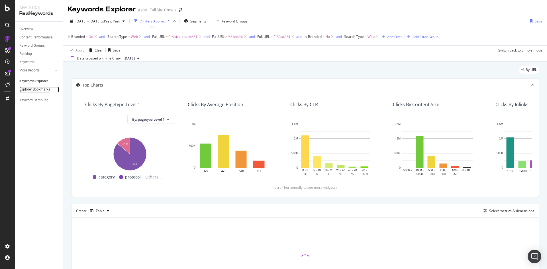
click at [37, 88] on div "Explorer Bookmarks" at bounding box center [34, 90] width 31 height 6
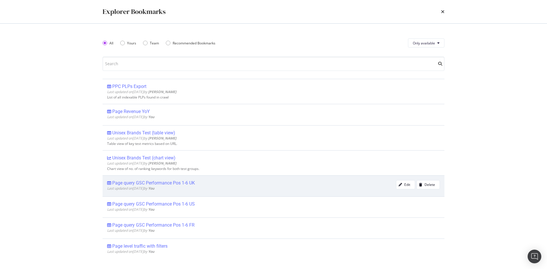
click at [169, 180] on div "Page query GSC Performance Pos 1-6 UK Last updated on 2025 Jul 7th by You Edit …" at bounding box center [274, 185] width 342 height 21
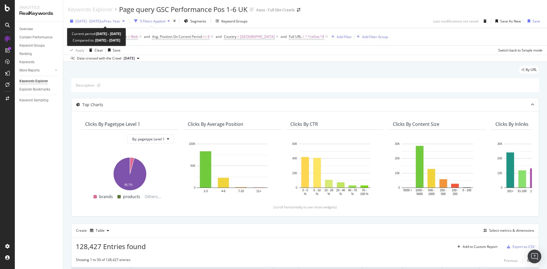
click at [101, 19] on span "[DATE] - [DATE]" at bounding box center [87, 21] width 25 height 5
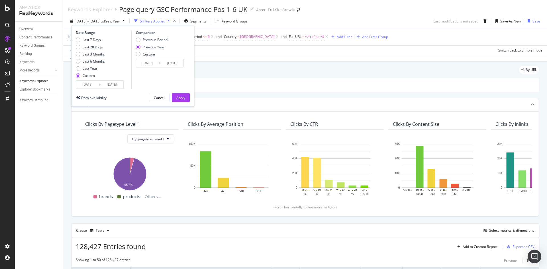
click at [86, 85] on input "[DATE]" at bounding box center [87, 85] width 23 height 8
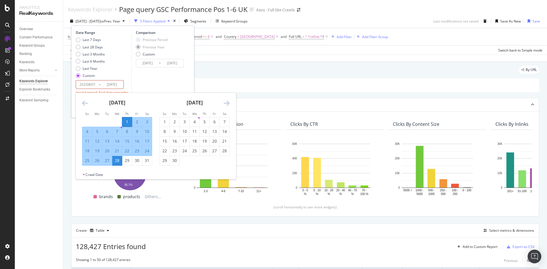
type input "[DATE]"
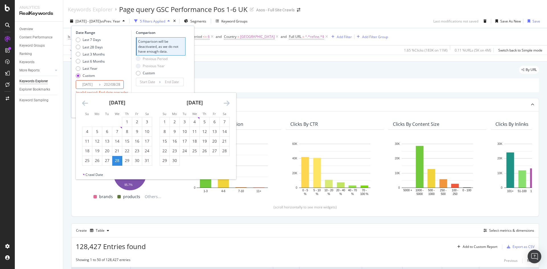
type input "[DATE]"
type input "2025/07/04"
type input "2025/07/31"
type input "[DATE]"
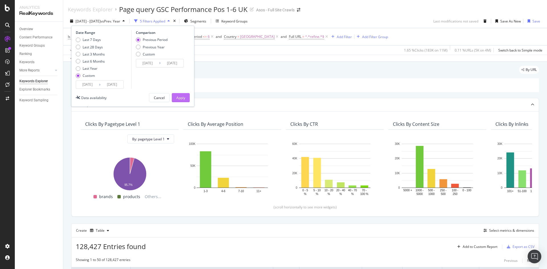
click at [188, 99] on button "Apply" at bounding box center [181, 97] width 18 height 9
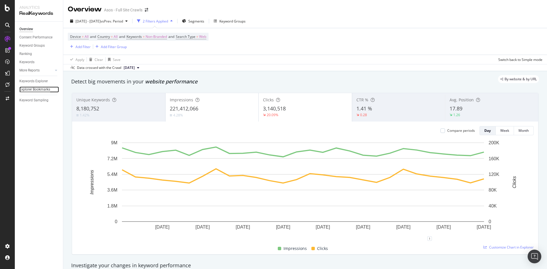
click at [38, 89] on div "Explorer Bookmarks" at bounding box center [34, 90] width 31 height 6
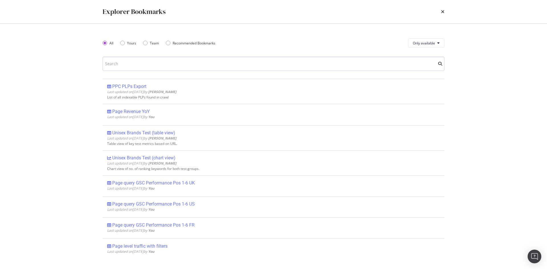
click at [161, 65] on input "modal" at bounding box center [274, 64] width 342 height 14
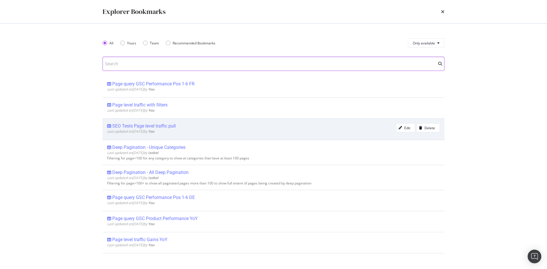
scroll to position [142, 0]
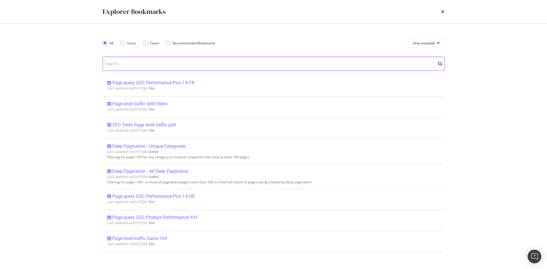
click at [146, 64] on input "modal" at bounding box center [274, 64] width 342 height 14
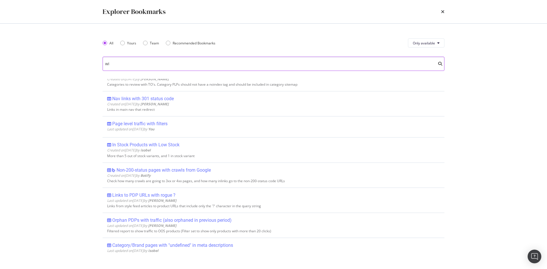
scroll to position [0, 0]
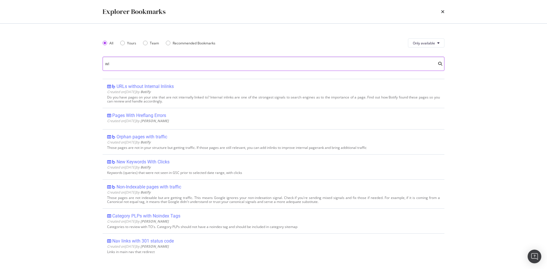
type input "w"
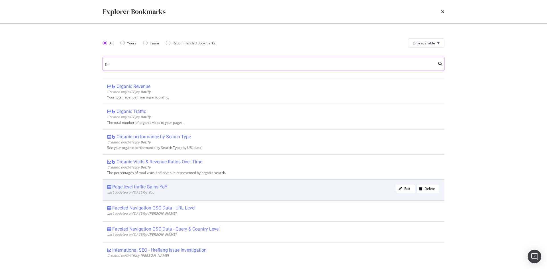
type input "ga"
click at [154, 190] on span "Last updated on 2025 May 21st by You" at bounding box center [130, 192] width 47 height 5
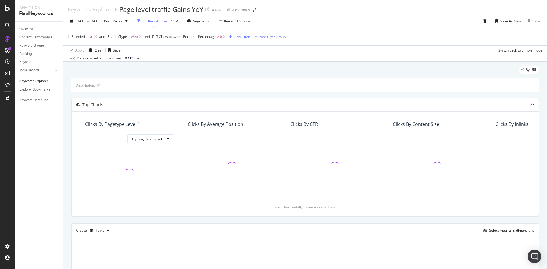
click at [205, 38] on span "Diff Clicks between Periods - Percentage" at bounding box center [184, 36] width 64 height 5
click at [250, 75] on div "By URL" at bounding box center [305, 72] width 468 height 13
click at [242, 38] on div "Add Filter" at bounding box center [241, 36] width 15 height 5
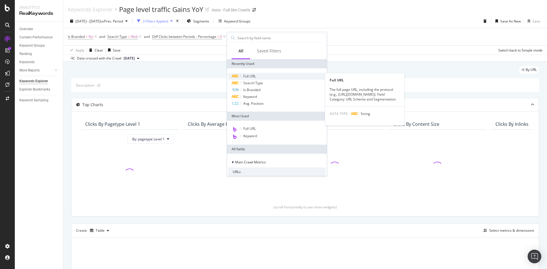
click at [264, 77] on div "Full URL" at bounding box center [276, 76] width 97 height 7
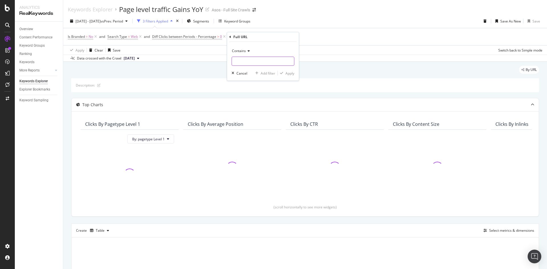
click at [257, 59] on input "text" at bounding box center [263, 61] width 62 height 9
type input "/cat/"
click at [294, 74] on div "Apply" at bounding box center [289, 73] width 9 height 5
click at [291, 36] on div "Add Filter" at bounding box center [289, 36] width 15 height 5
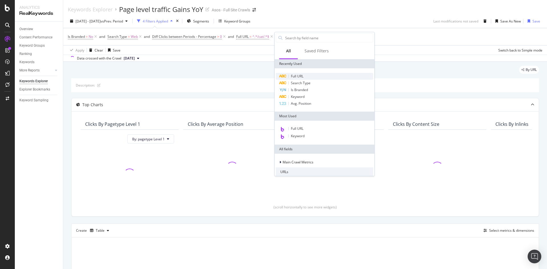
click at [299, 74] on span "Full URL" at bounding box center [297, 76] width 13 height 5
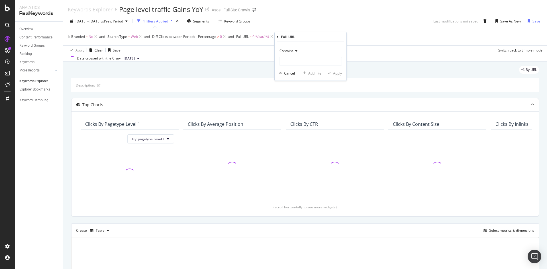
click at [296, 50] on icon at bounding box center [295, 50] width 4 height 3
click at [308, 114] on div "Doesn't contain" at bounding box center [311, 114] width 61 height 7
click at [291, 62] on input "text" at bounding box center [310, 61] width 62 height 9
click at [292, 59] on input "text" at bounding box center [310, 61] width 62 height 9
click at [282, 62] on input "size-charts" at bounding box center [306, 61] width 54 height 9
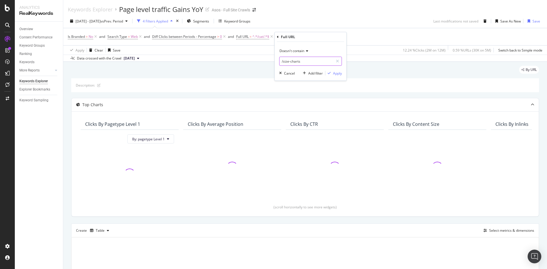
click at [310, 63] on input "/size-charts" at bounding box center [306, 61] width 54 height 9
type input "/size-charts/"
click at [339, 74] on div "Apply" at bounding box center [337, 73] width 9 height 5
click at [351, 36] on div "Add Filter" at bounding box center [349, 36] width 15 height 5
drag, startPoint x: 309, startPoint y: 54, endPoint x: 276, endPoint y: 50, distance: 32.7
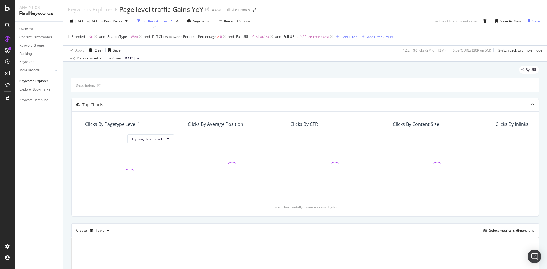
click at [308, 54] on div "Apply Clear Save 12.24 % Clicks ( 2M on 12M ) 0.59 % URLs ( 30K on 5M ) Switch …" at bounding box center [305, 49] width 484 height 9
click at [258, 39] on span "^.*/cat/.*$" at bounding box center [260, 37] width 17 height 8
click at [337, 63] on div "By URL Description: Top Charts Clicks By pagetype Level 1 By: pagetype Level 1 …" at bounding box center [305, 202] width 484 height 281
click at [321, 38] on span "^.*/size-charts/.*$" at bounding box center [314, 37] width 29 height 8
click at [209, 68] on div "By URL" at bounding box center [305, 72] width 468 height 13
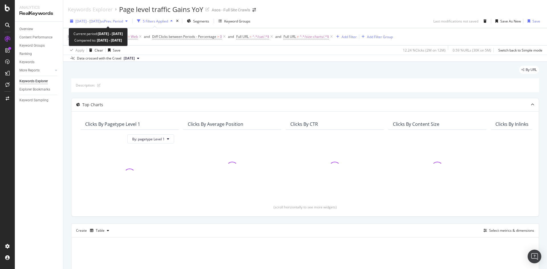
click at [101, 22] on span "[DATE] - [DATE]" at bounding box center [87, 21] width 25 height 5
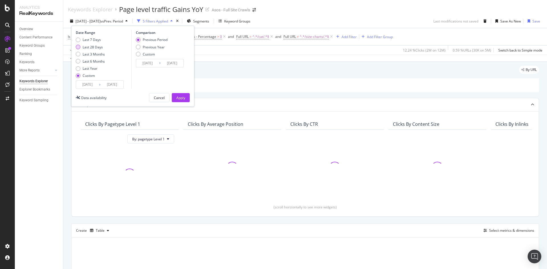
click at [89, 48] on div "Last 28 Days" at bounding box center [93, 47] width 20 height 5
type input "[DATE]"
type input "2025/07/04"
type input "2025/07/31"
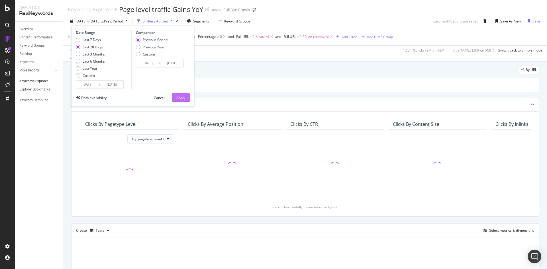
click at [181, 97] on div "Apply" at bounding box center [180, 97] width 9 height 5
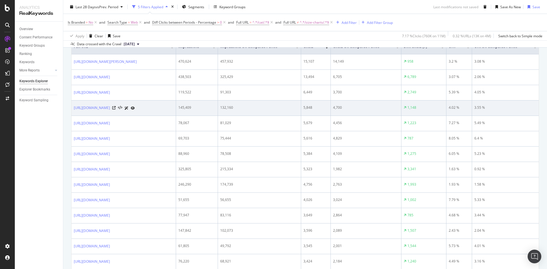
scroll to position [199, 0]
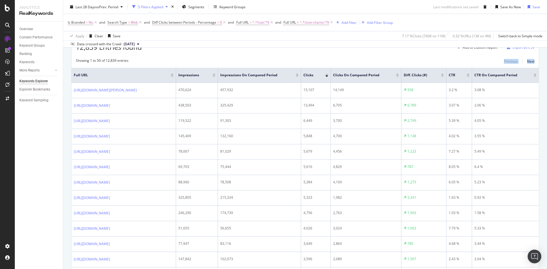
drag, startPoint x: 474, startPoint y: 60, endPoint x: 547, endPoint y: 58, distance: 73.0
click at [547, 58] on div "Keywords Explorer Page level traffic Gains YoY Asos - Full Site Crawls Last 28 …" at bounding box center [305, 134] width 484 height 269
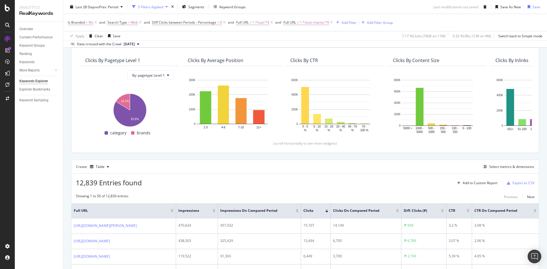
scroll to position [0, 0]
